Goal: Obtain resource: Download file/media

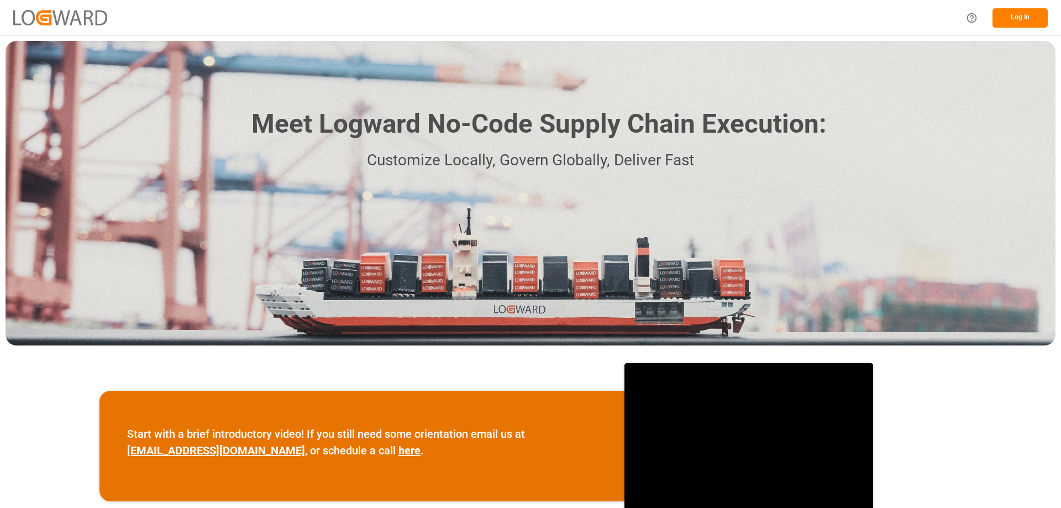
click at [1026, 10] on button "Log In" at bounding box center [1019, 17] width 55 height 19
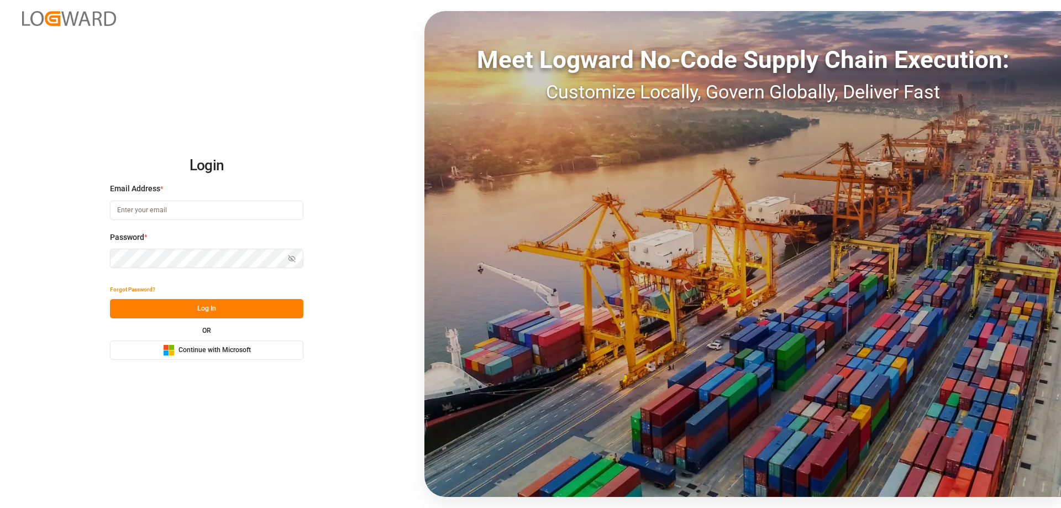
click at [194, 209] on input at bounding box center [206, 210] width 193 height 19
click at [149, 208] on input at bounding box center [206, 210] width 193 height 19
type input "Zachary.Glick@leschaco.com"
click at [293, 259] on icon "button" at bounding box center [291, 258] width 7 height 7
click at [293, 259] on icon "button" at bounding box center [292, 259] width 8 height 8
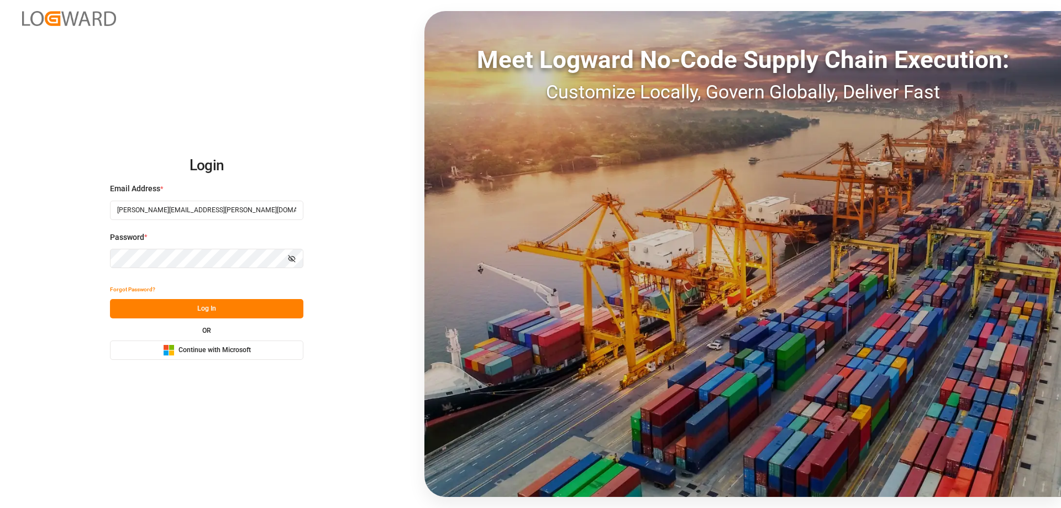
click at [221, 311] on button "Log In" at bounding box center [206, 308] width 193 height 19
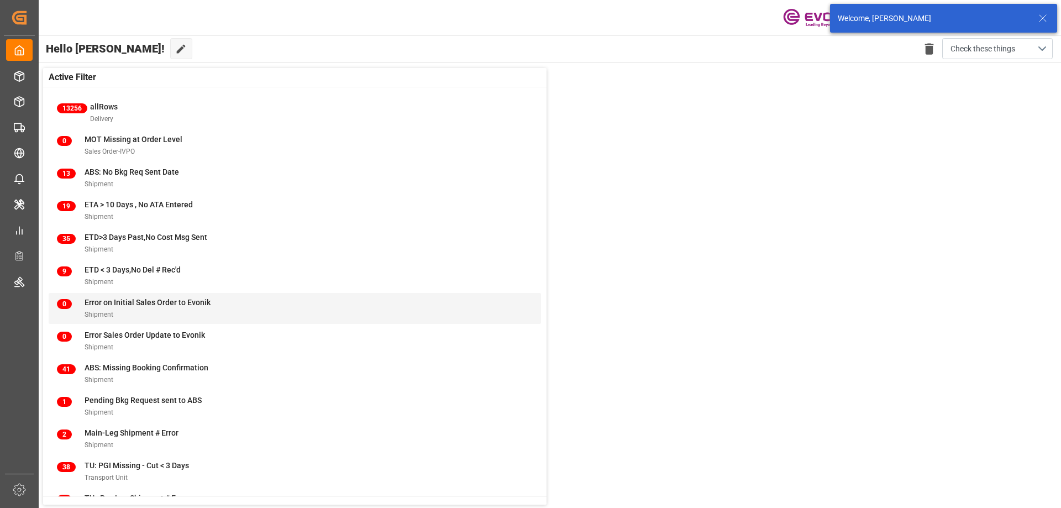
scroll to position [43, 0]
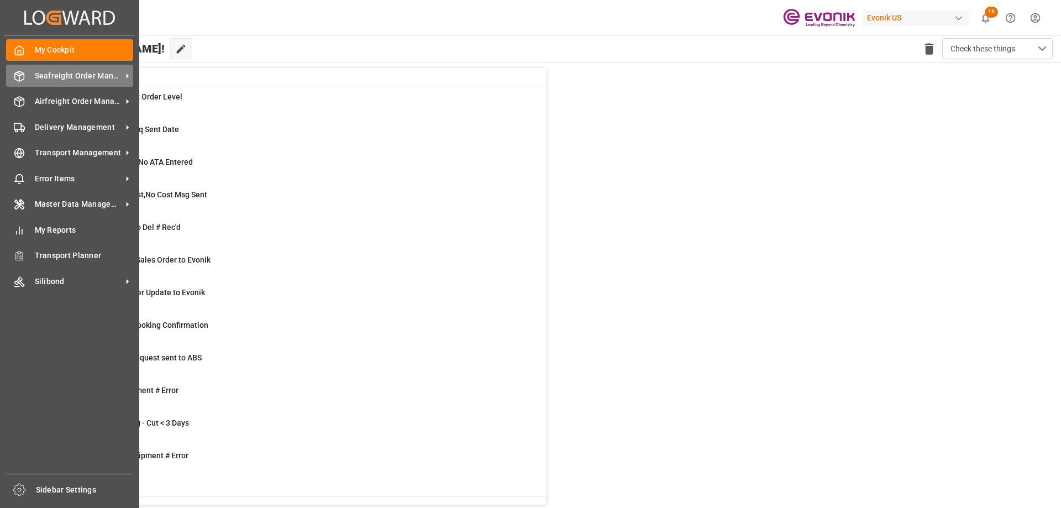
click at [61, 75] on span "Seafreight Order Management" at bounding box center [78, 76] width 87 height 12
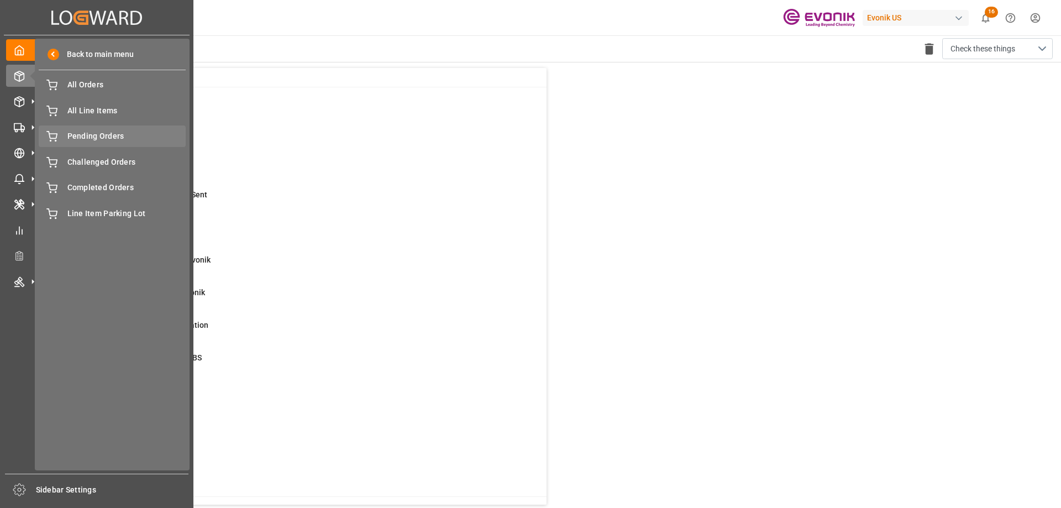
click at [88, 135] on span "Pending Orders" at bounding box center [126, 136] width 119 height 12
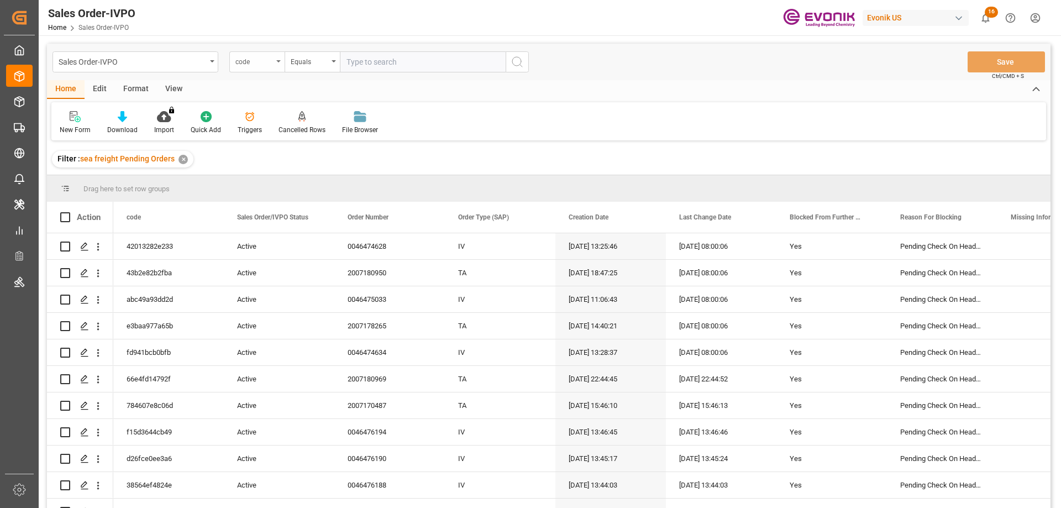
click at [267, 63] on div "code" at bounding box center [254, 60] width 38 height 13
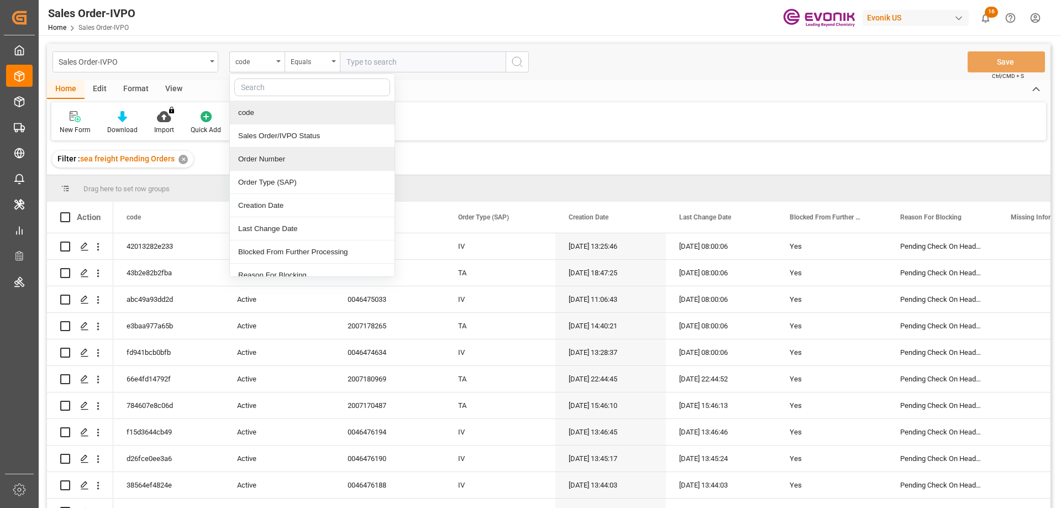
click at [269, 159] on div "Order Number" at bounding box center [312, 159] width 165 height 23
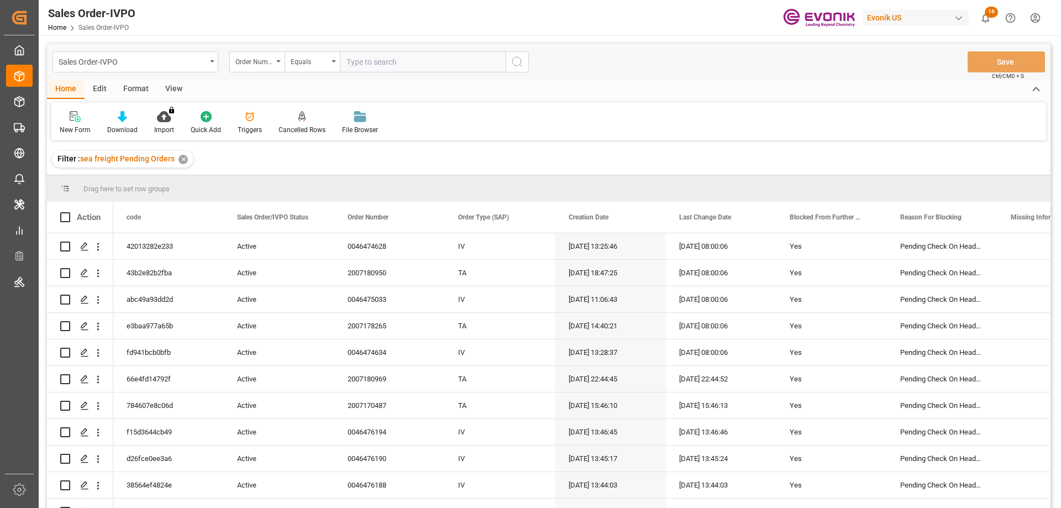
click at [181, 83] on div "View" at bounding box center [174, 89] width 34 height 19
click at [112, 128] on div "Standard Templates" at bounding box center [125, 130] width 55 height 10
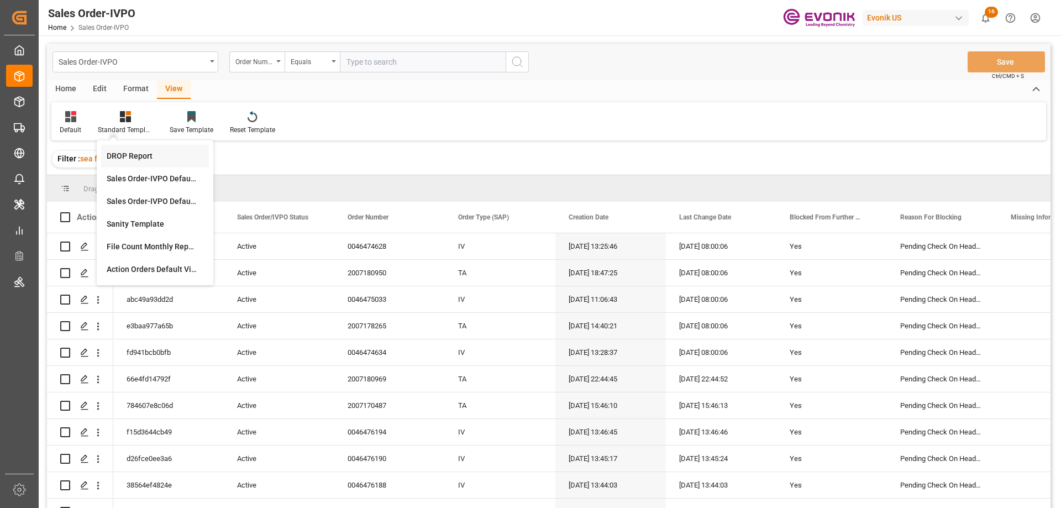
click at [130, 157] on div "DROP Report" at bounding box center [155, 156] width 97 height 12
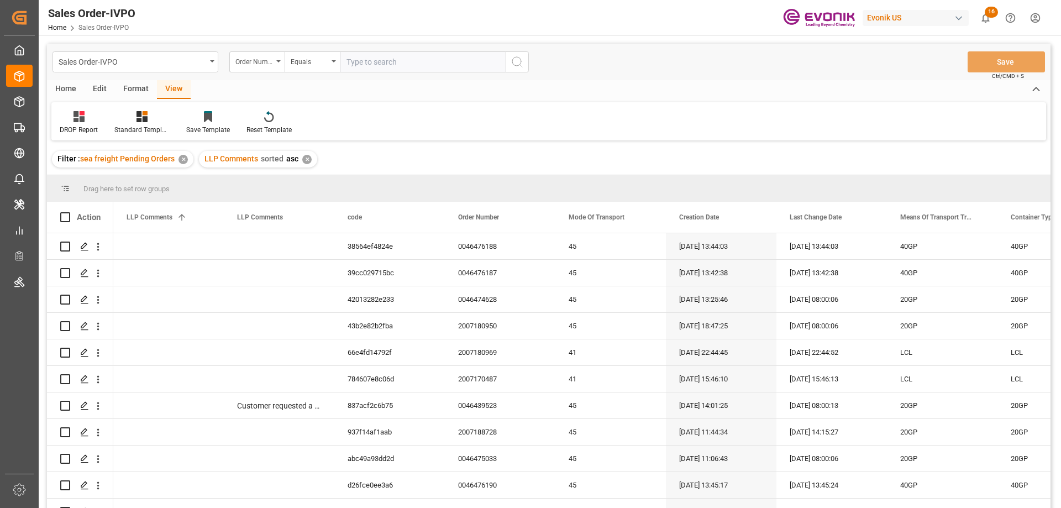
click at [77, 86] on div "Home" at bounding box center [66, 89] width 38 height 19
click at [122, 124] on div "Download" at bounding box center [122, 123] width 47 height 24
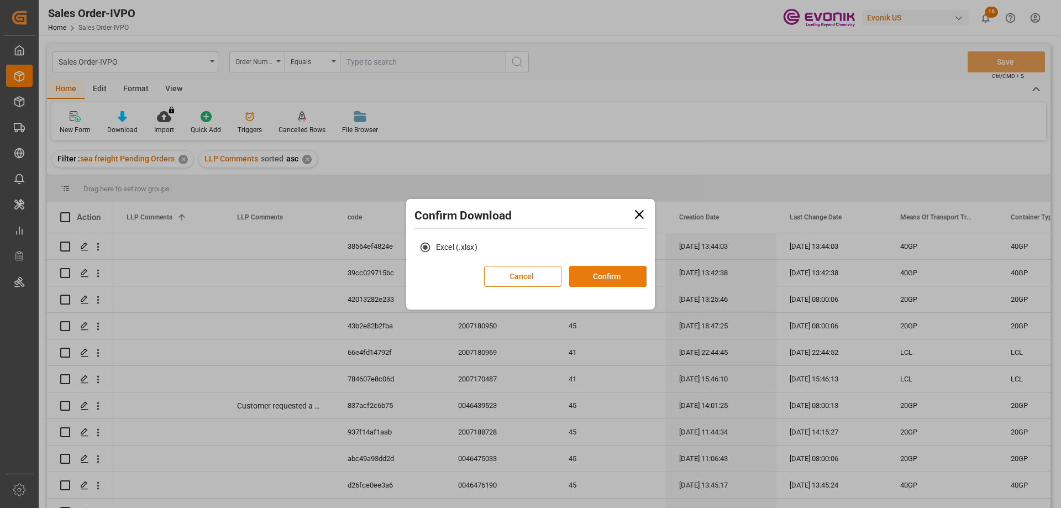
click at [603, 282] on button "Confirm" at bounding box center [607, 276] width 77 height 21
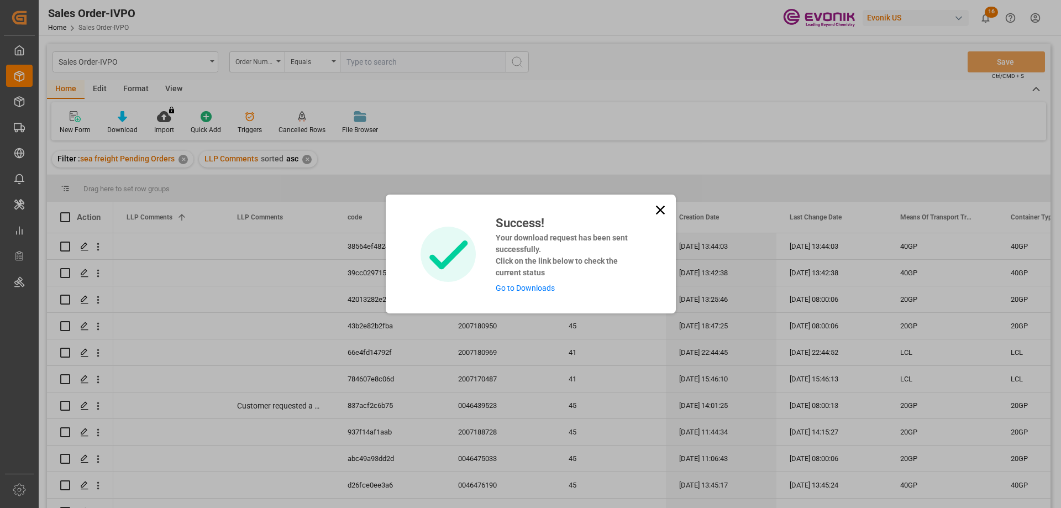
click at [534, 290] on link "Go to Downloads" at bounding box center [525, 287] width 59 height 9
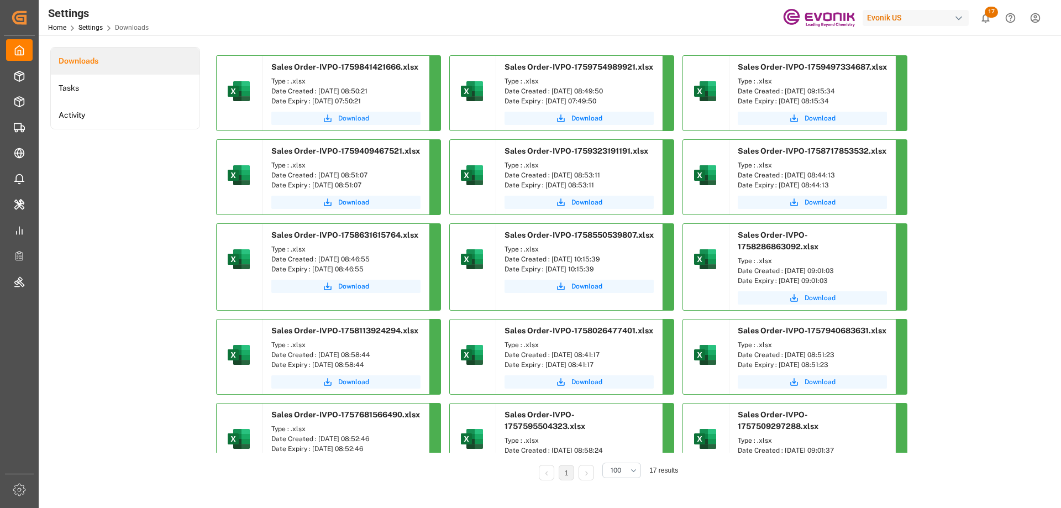
click at [341, 117] on span "Download" at bounding box center [353, 118] width 31 height 10
